Goal: Information Seeking & Learning: Learn about a topic

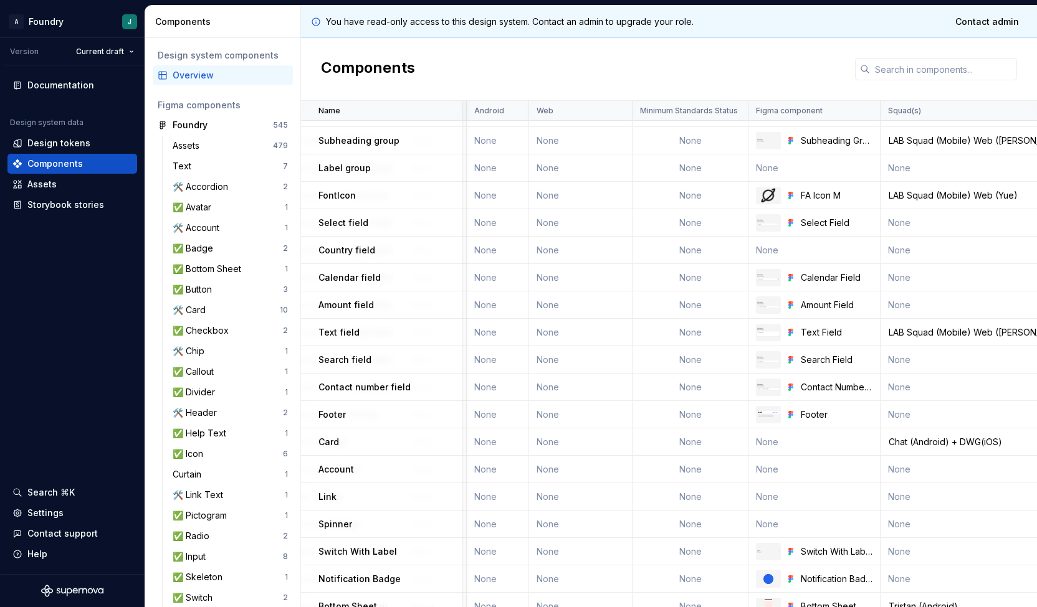
scroll to position [999, 894]
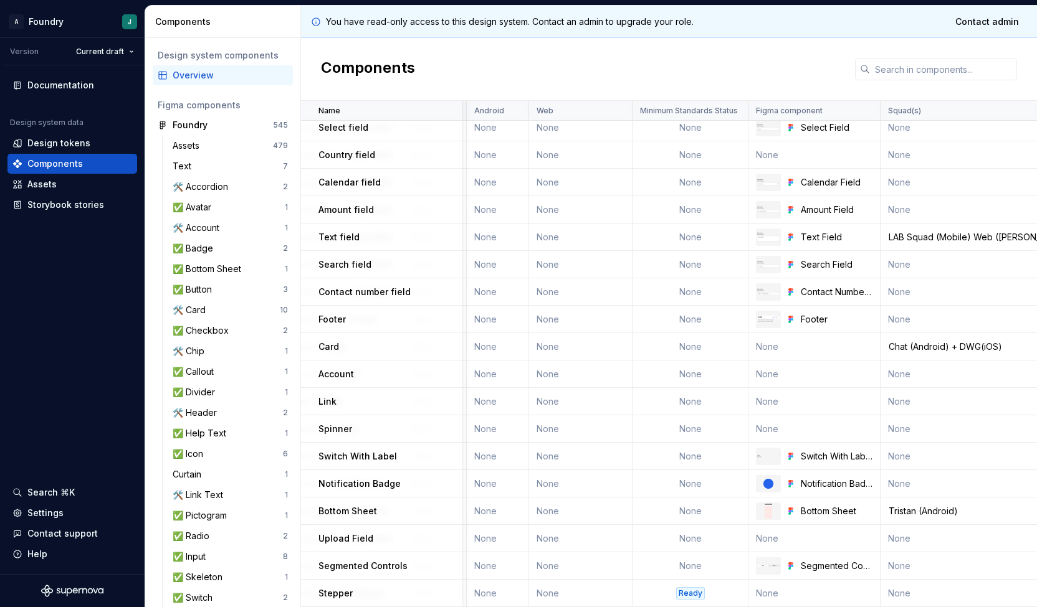
click at [332, 348] on td "Card" at bounding box center [382, 346] width 162 height 27
click at [329, 341] on p "Card" at bounding box center [328, 347] width 21 height 12
click at [331, 369] on p "Account" at bounding box center [336, 374] width 36 height 12
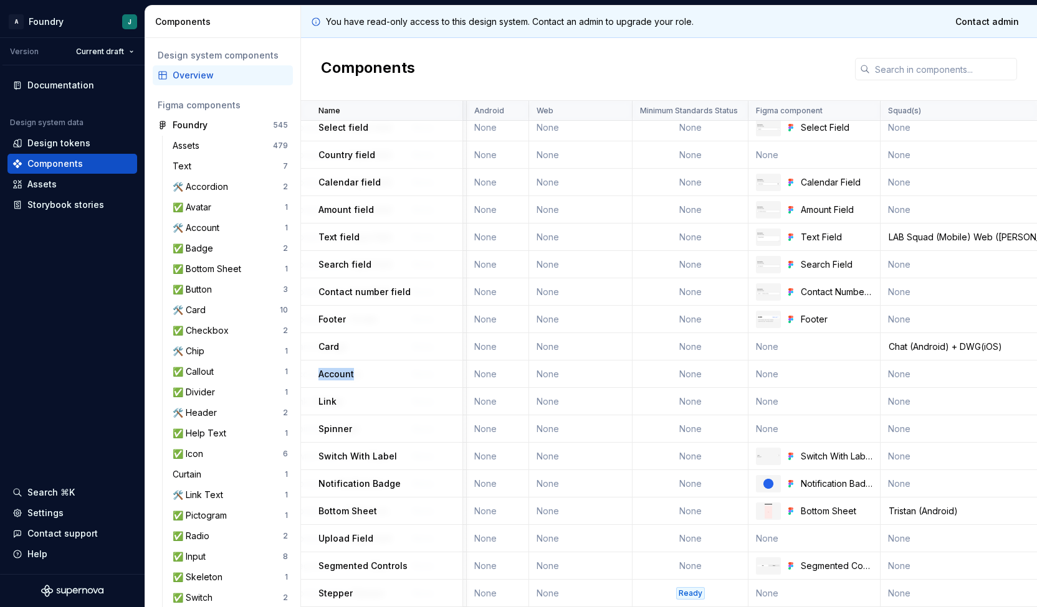
click at [331, 369] on p "Account" at bounding box center [336, 374] width 36 height 12
click at [326, 341] on p "Card" at bounding box center [328, 347] width 21 height 12
click at [328, 368] on p "Account" at bounding box center [336, 374] width 36 height 12
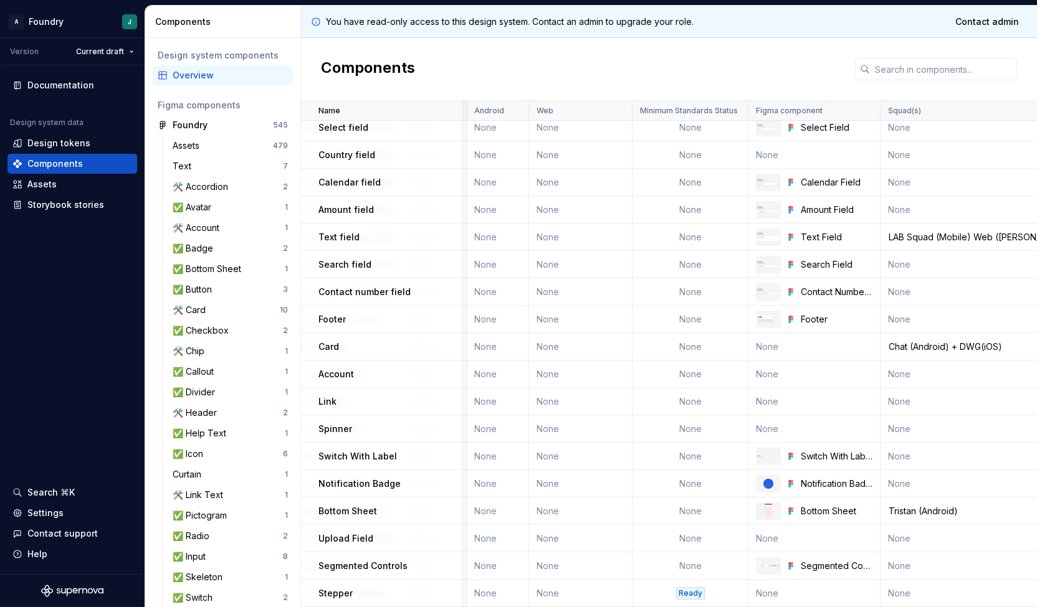
click at [326, 396] on p "Link" at bounding box center [327, 402] width 18 height 12
click at [330, 349] on td "Card" at bounding box center [382, 346] width 162 height 27
